Goal: Information Seeking & Learning: Check status

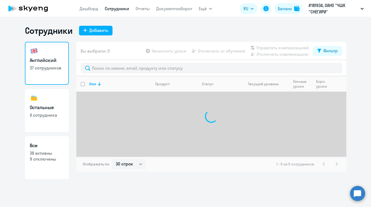
select select "30"
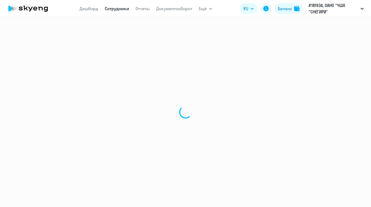
select select "30"
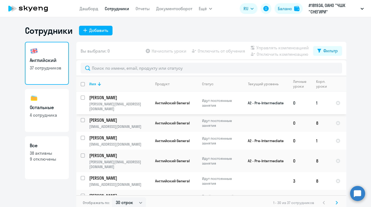
click at [320, 101] on td "1" at bounding box center [322, 103] width 20 height 22
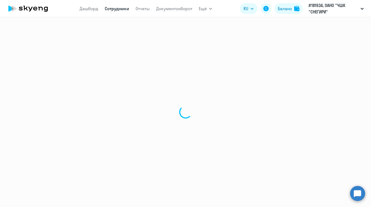
select select "english"
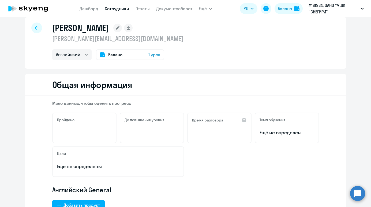
scroll to position [10, 0]
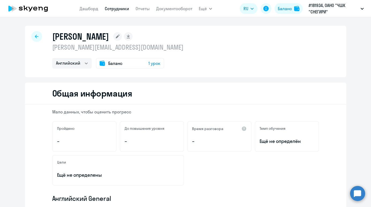
select select "30"
